Goal: Information Seeking & Learning: Learn about a topic

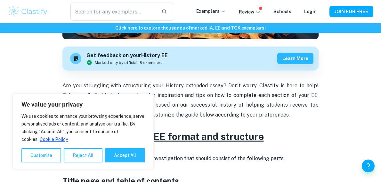
scroll to position [206, 0]
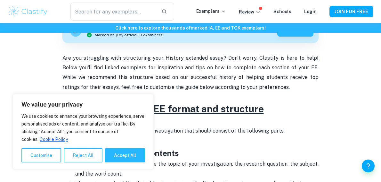
click at [127, 163] on div "We value your privacy We use cookies to enhance your browsing experience, serve…" at bounding box center [83, 131] width 141 height 75
click at [126, 158] on button "Accept All" at bounding box center [125, 155] width 40 height 14
checkbox input "true"
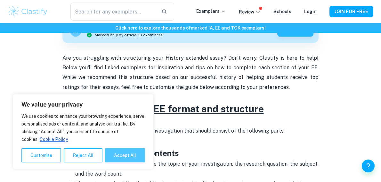
checkbox input "true"
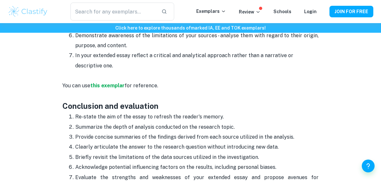
scroll to position [908, 0]
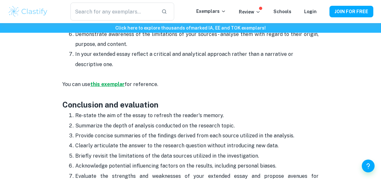
click at [111, 85] on strong "this exemplar" at bounding box center [107, 84] width 34 height 6
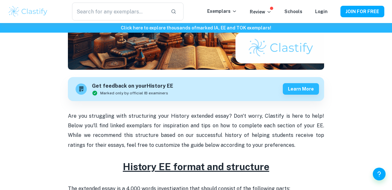
scroll to position [250, 0]
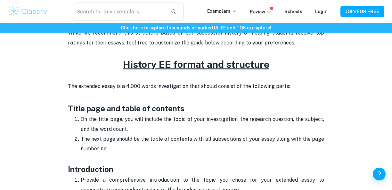
click at [241, 108] on h3 "Title page and table of contents" at bounding box center [196, 102] width 256 height 23
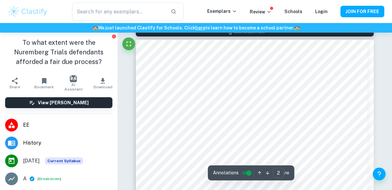
scroll to position [378, 0]
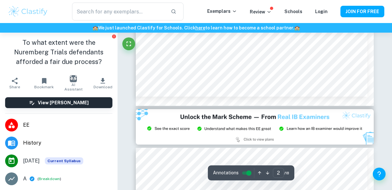
type input "3"
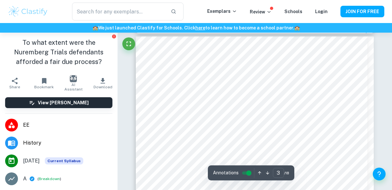
scroll to position [760, 0]
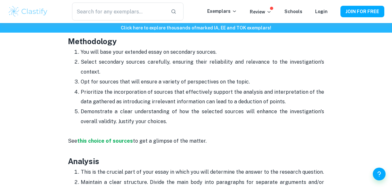
scroll to position [700, 0]
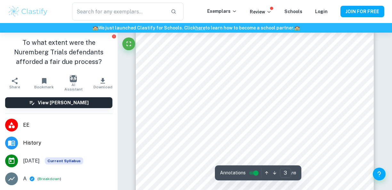
scroll to position [860, 0]
type input "13"
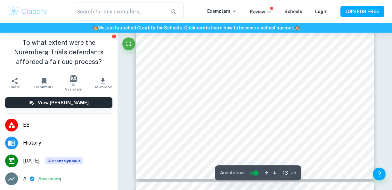
scroll to position [4392, 0]
